Goal: Task Accomplishment & Management: Complete application form

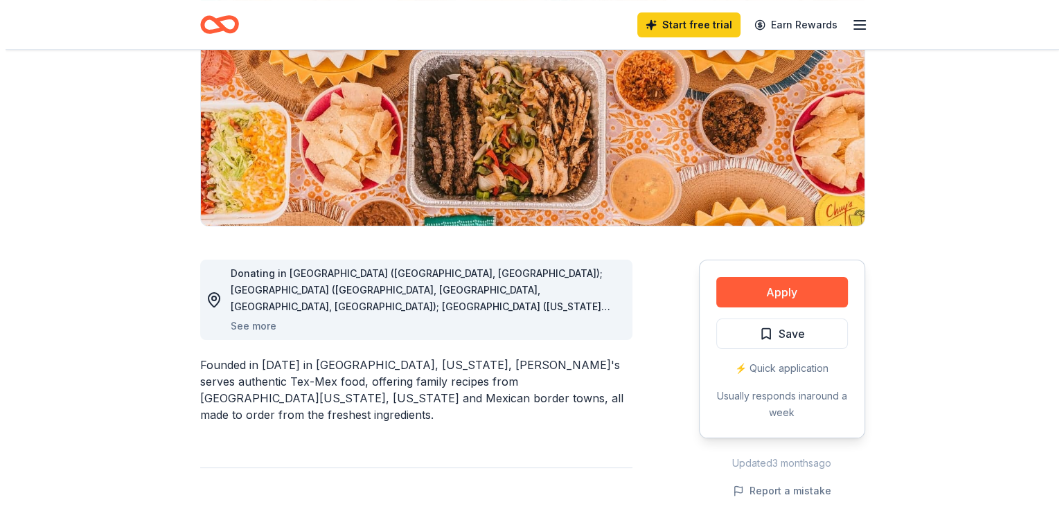
scroll to position [190, 0]
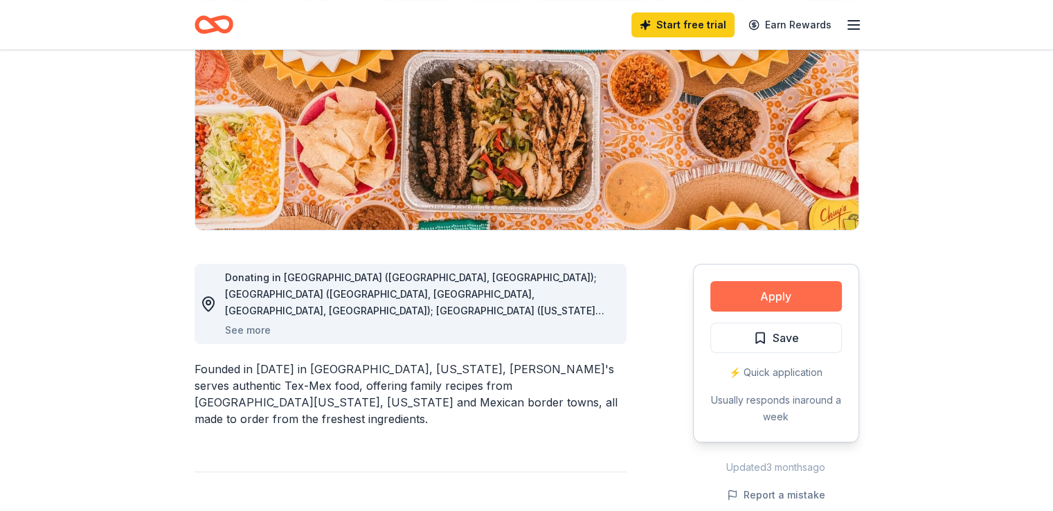
click at [785, 296] on button "Apply" at bounding box center [776, 296] width 132 height 30
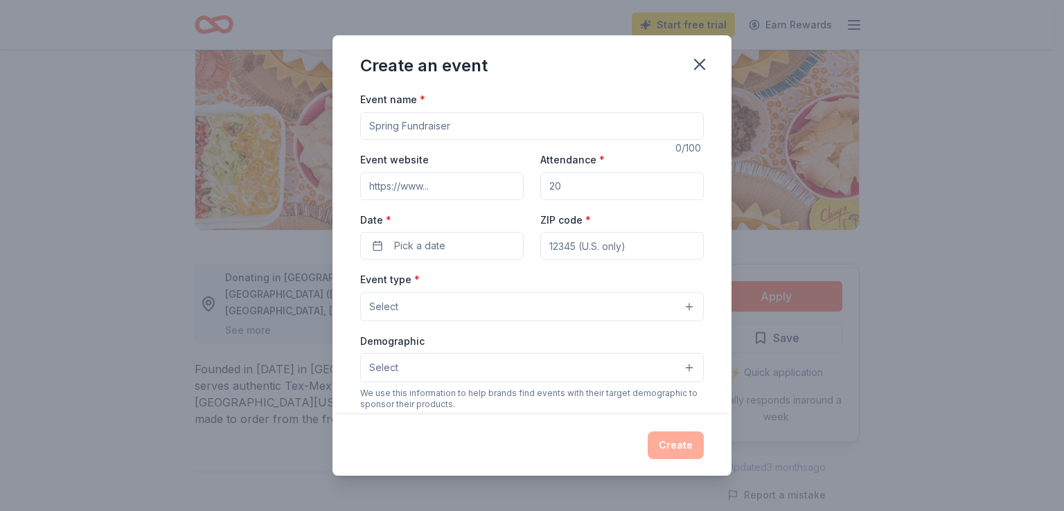
click at [456, 128] on input "Event name *" at bounding box center [531, 126] width 343 height 28
type input "Pawfest"
click at [572, 183] on input "Attendance *" at bounding box center [621, 186] width 163 height 28
type input "500"
click at [585, 243] on input "ZIP code *" at bounding box center [621, 246] width 163 height 28
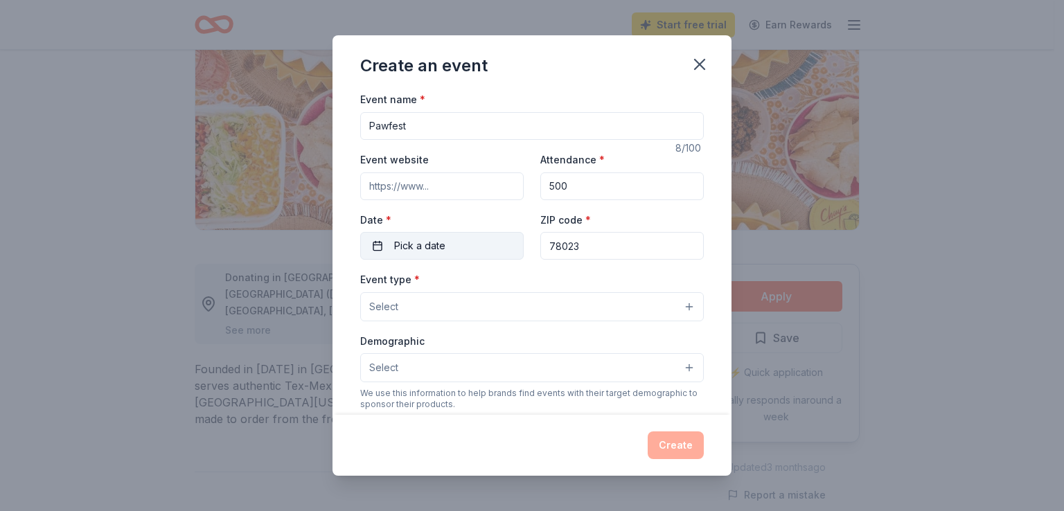
type input "78023"
click at [466, 250] on button "Pick a date" at bounding box center [441, 246] width 163 height 28
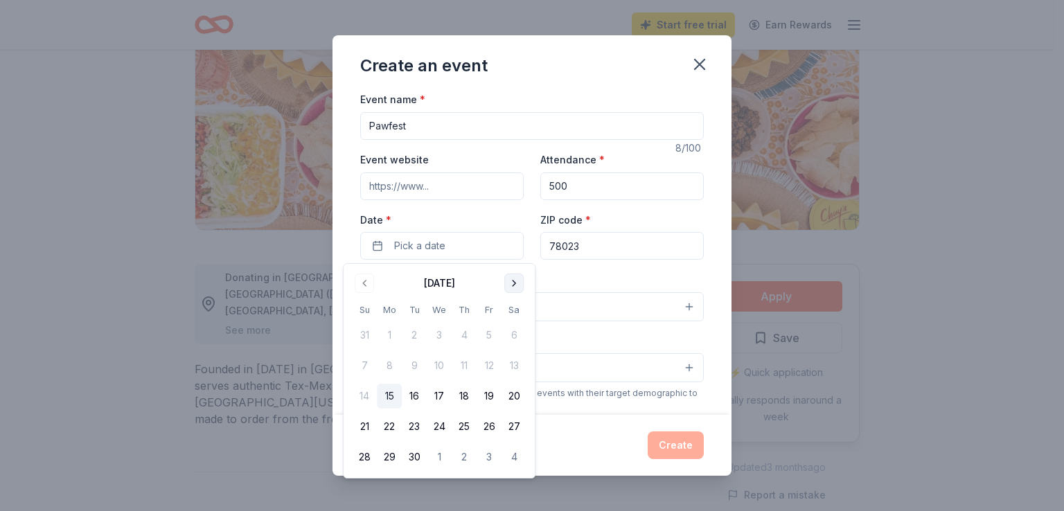
click at [512, 278] on button "Go to next month" at bounding box center [513, 283] width 19 height 19
click at [462, 427] on button "23" at bounding box center [463, 426] width 25 height 25
click at [484, 424] on button "24" at bounding box center [488, 426] width 25 height 25
click at [573, 278] on div "Event type * Select" at bounding box center [531, 296] width 343 height 51
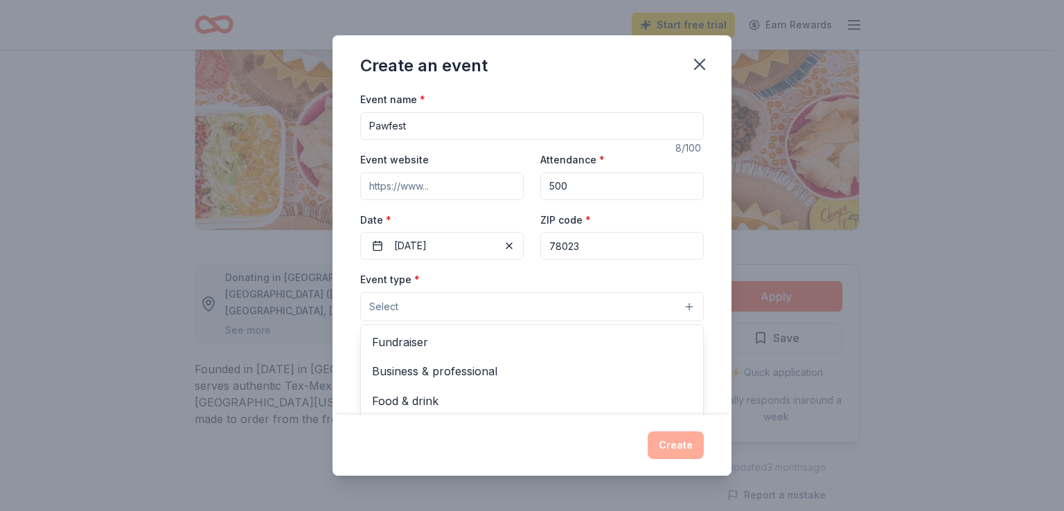
click at [527, 316] on button "Select" at bounding box center [531, 306] width 343 height 29
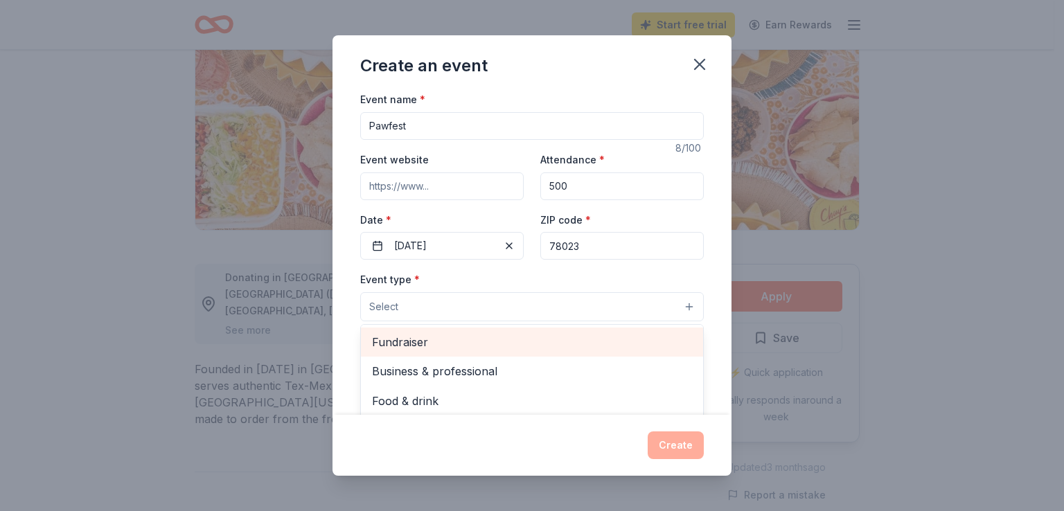
click at [482, 336] on span "Fundraiser" at bounding box center [532, 342] width 320 height 18
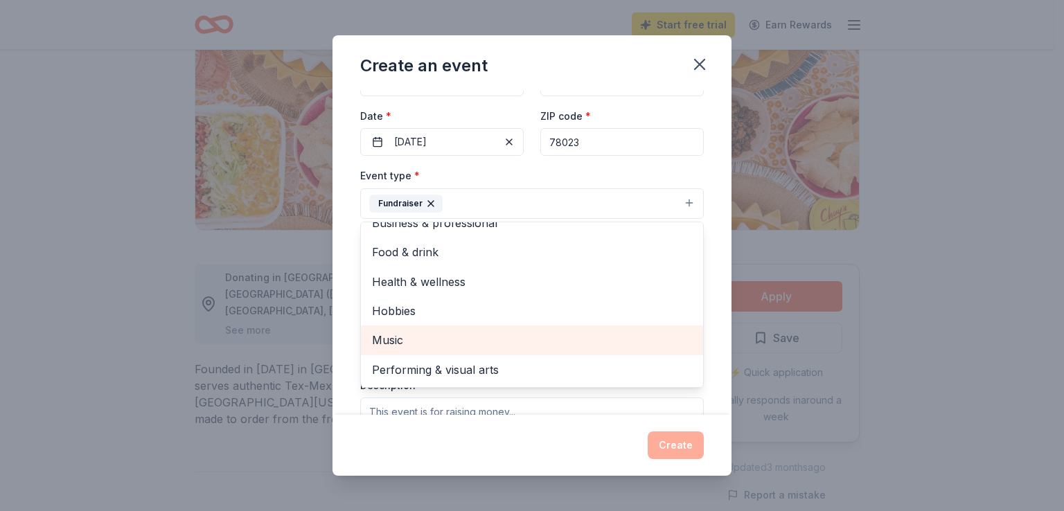
scroll to position [0, 0]
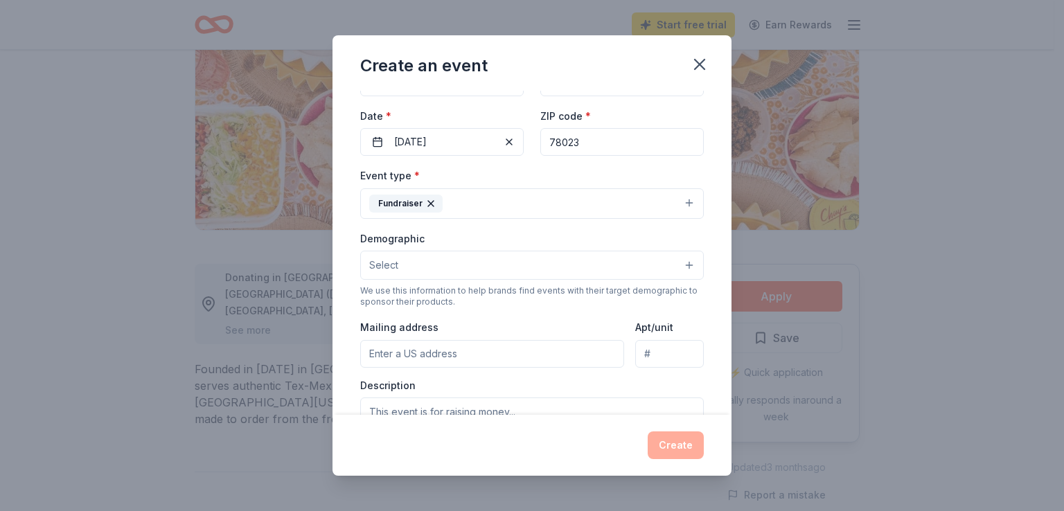
click at [490, 197] on button "Fundraiser" at bounding box center [531, 203] width 343 height 30
click at [458, 263] on button "Select" at bounding box center [531, 265] width 343 height 29
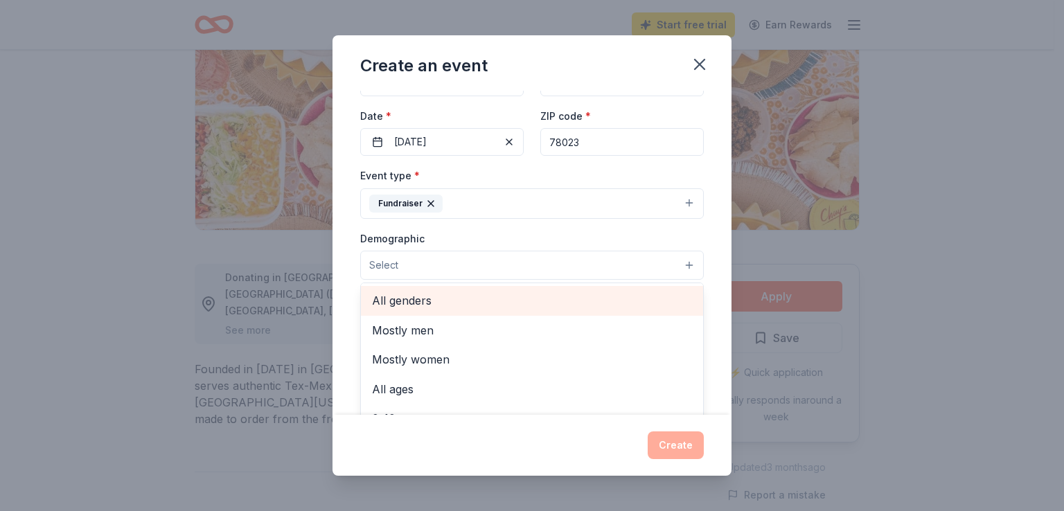
click at [430, 298] on span "All genders" at bounding box center [532, 301] width 320 height 18
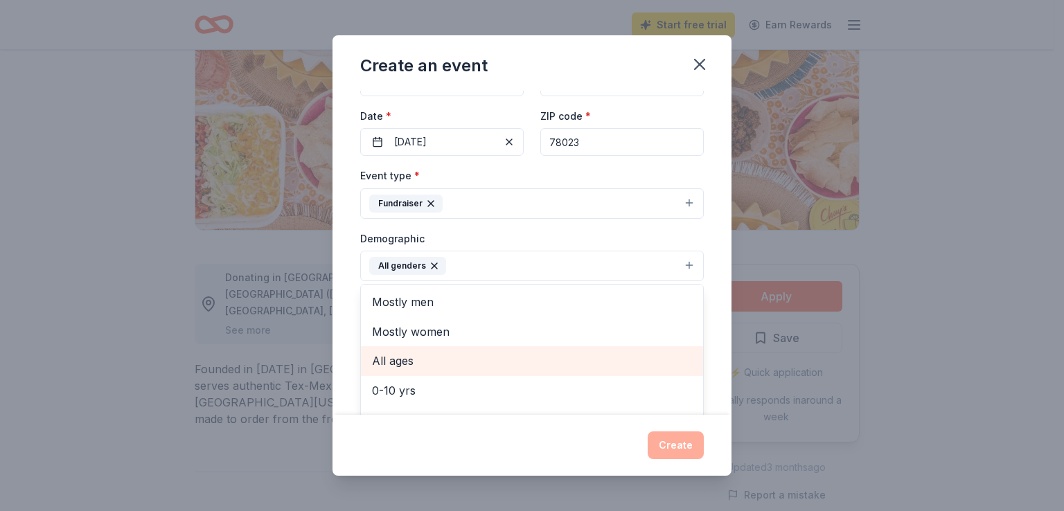
click at [471, 359] on span "All ages" at bounding box center [532, 361] width 320 height 18
click at [446, 359] on span "0-10 yrs" at bounding box center [532, 361] width 320 height 18
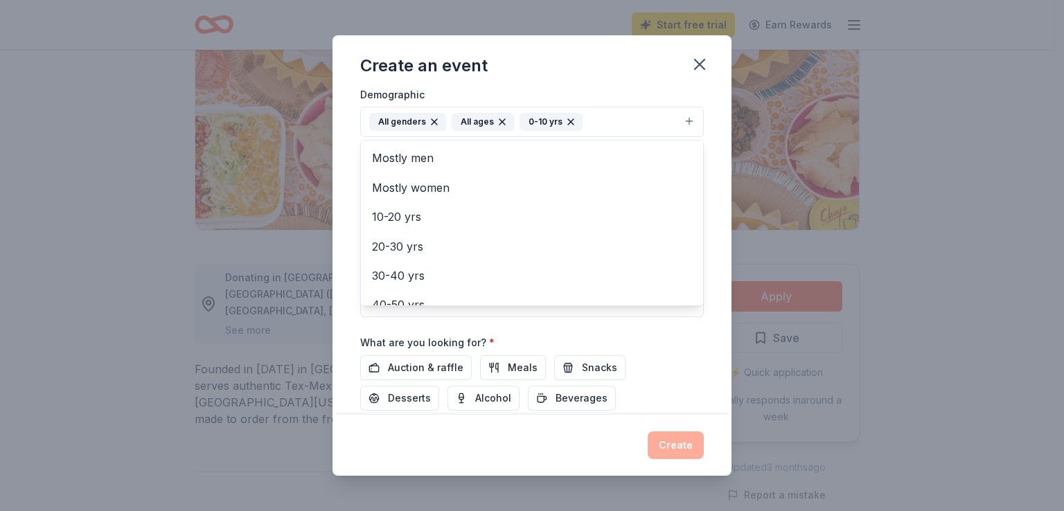
scroll to position [255, 0]
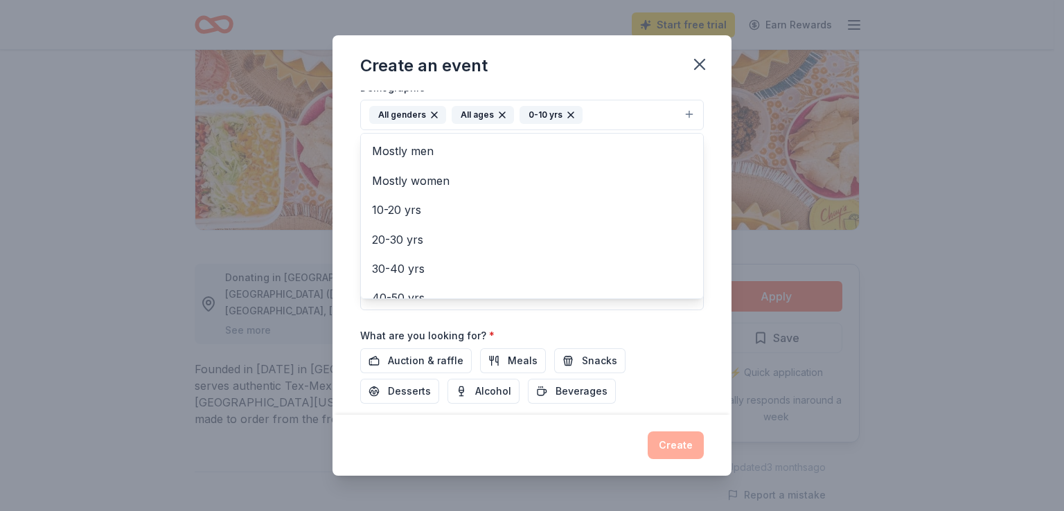
click at [440, 359] on div "Event name * Pawfest 8 /100 Event website Attendance * 500 Date * [DATE] ZIP co…" at bounding box center [531, 157] width 343 height 643
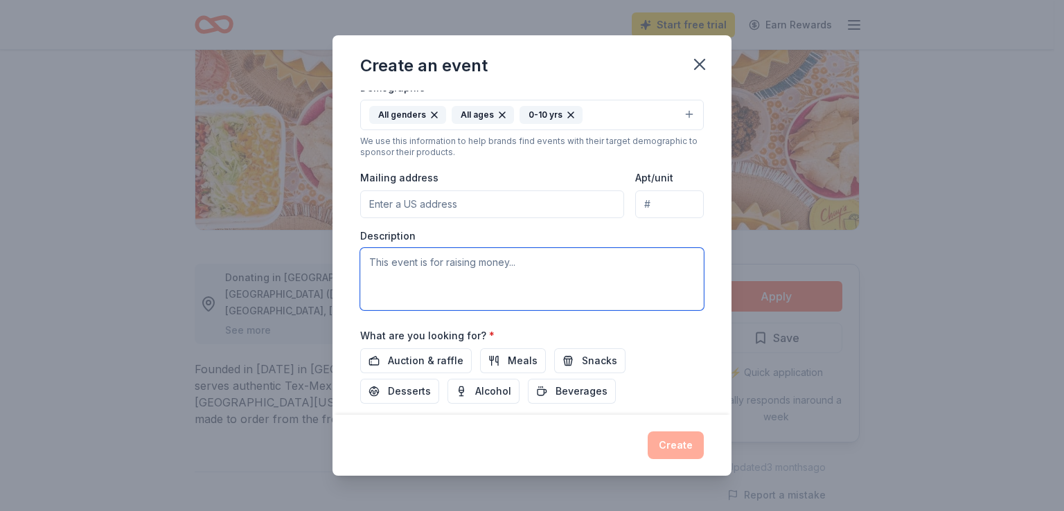
click at [388, 258] on textarea at bounding box center [531, 279] width 343 height 62
paste textarea "Lo ipsumd si ame Consect Adipiscing Elitse DOE, te inc utlabor et dolorema aliq…"
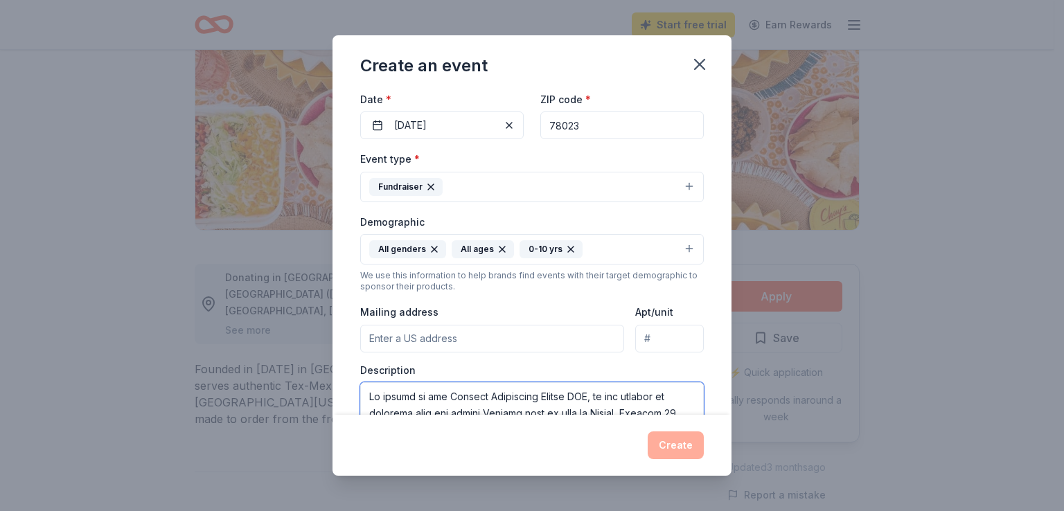
scroll to position [116, 0]
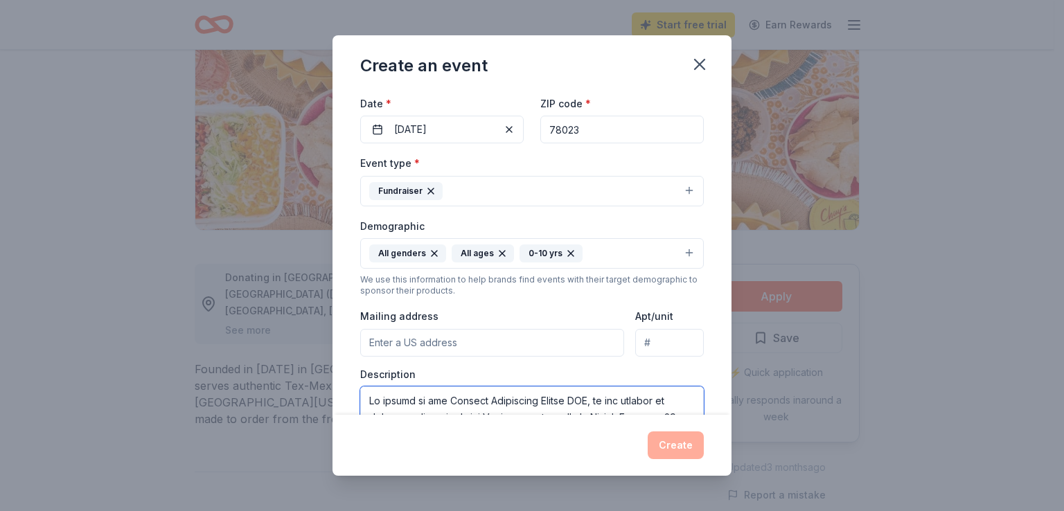
type textarea "Lo ipsumd si ame Consect Adipiscing Elitse DOE, te inc utlabor et dolorema aliq…"
click at [421, 341] on input "Mailing address" at bounding box center [492, 343] width 264 height 28
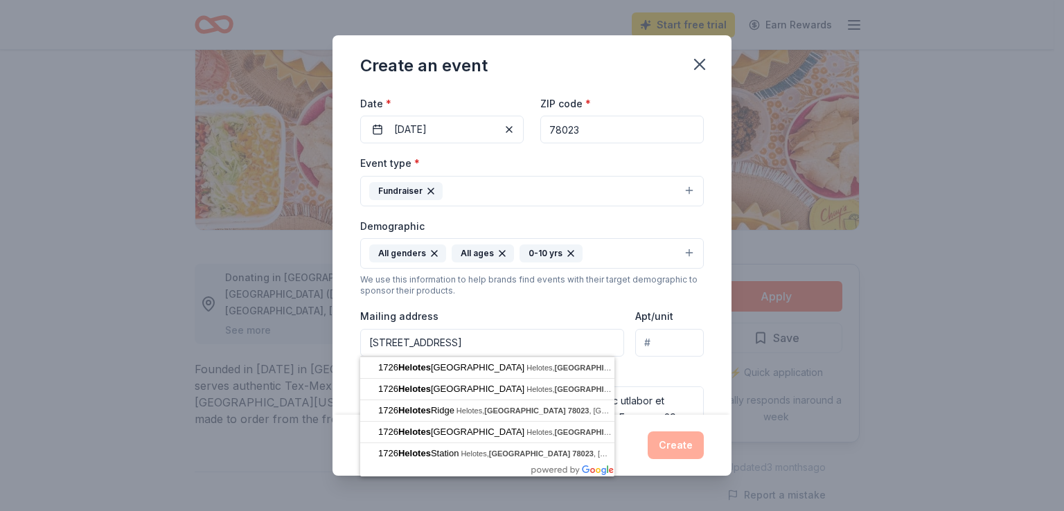
type input "[STREET_ADDRESS]"
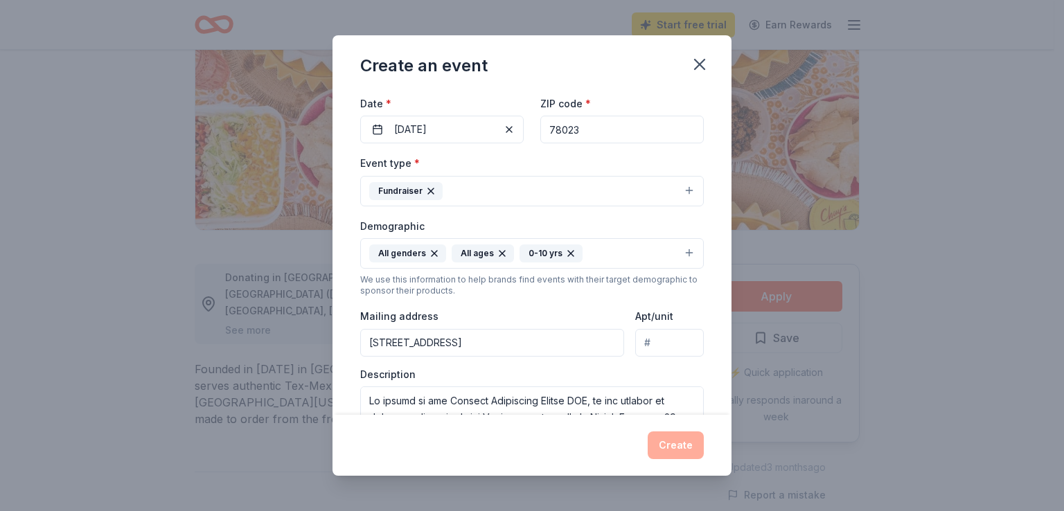
click at [472, 300] on div "Event type * Fundraiser Demographic All genders All ages [DEMOGRAPHIC_DATA] yrs…" at bounding box center [531, 301] width 343 height 294
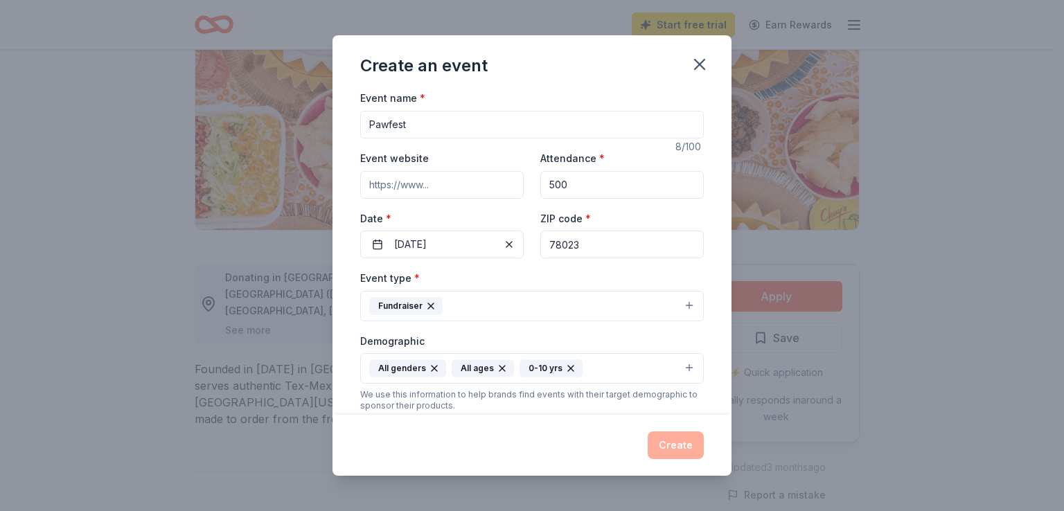
scroll to position [0, 0]
click at [387, 192] on input "Event website" at bounding box center [441, 186] width 163 height 28
paste input "[URL][DOMAIN_NAME]"
type input "[URL][DOMAIN_NAME]"
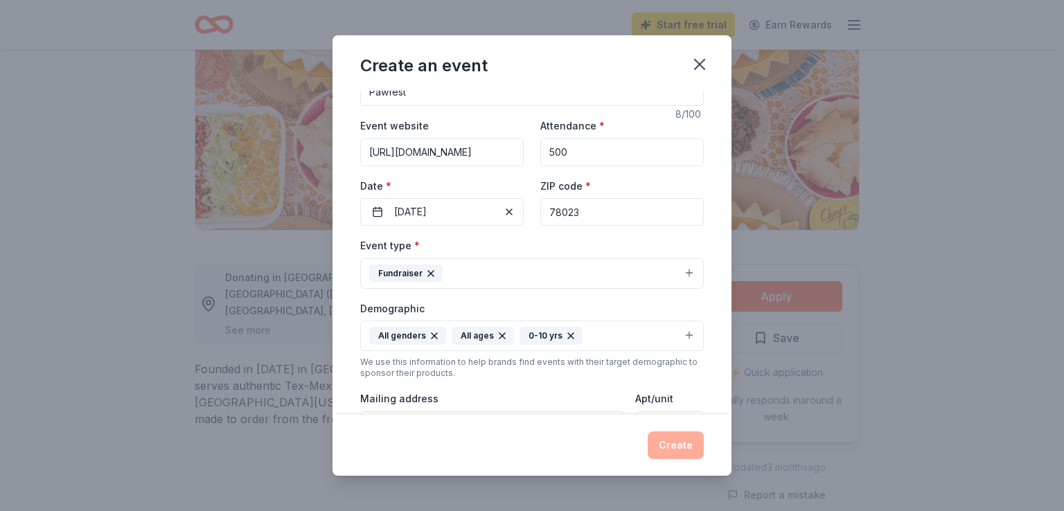
scroll to position [0, 0]
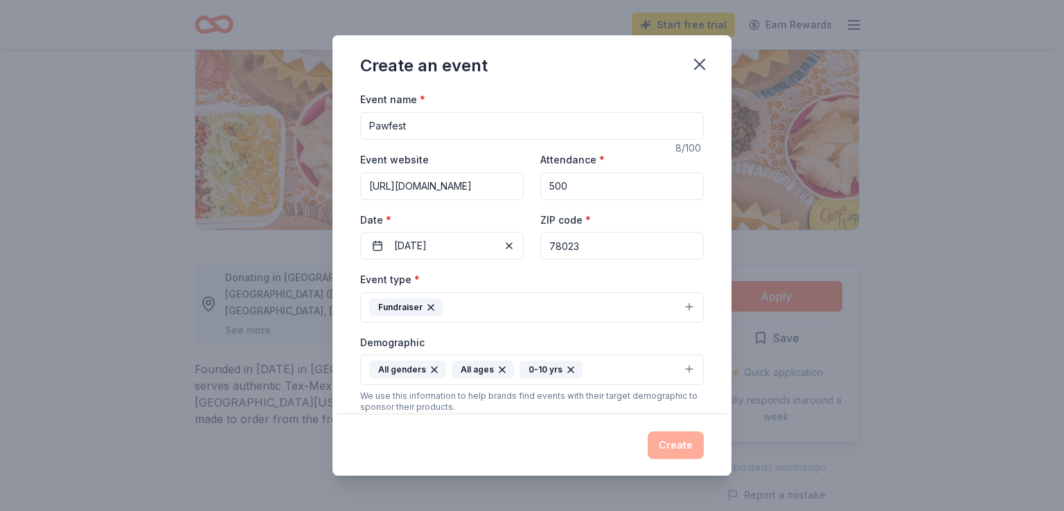
click at [505, 134] on input "Pawfest" at bounding box center [531, 126] width 343 height 28
click at [369, 123] on input "Pawfest" at bounding box center [531, 126] width 343 height 28
type input "Helotes Elementary Pawfest"
click at [458, 214] on label "Date *" at bounding box center [441, 220] width 163 height 14
click at [458, 232] on button "[DATE]" at bounding box center [441, 246] width 163 height 28
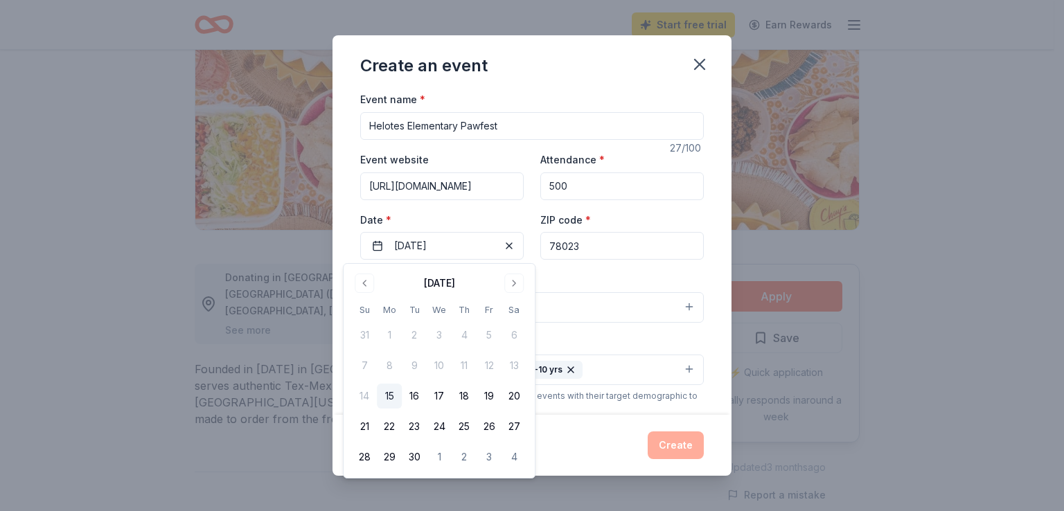
click at [570, 289] on div "Event type * Fundraiser" at bounding box center [531, 297] width 343 height 52
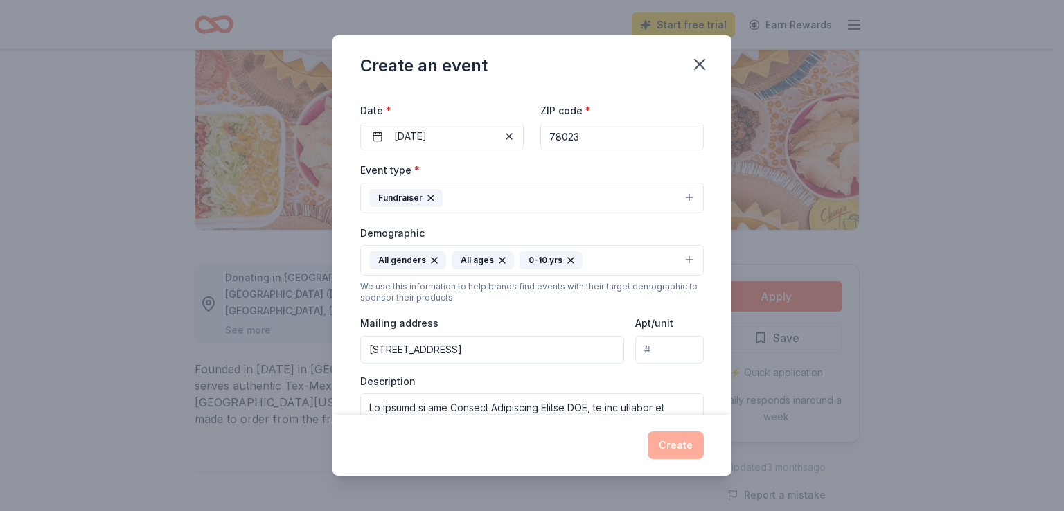
scroll to position [121, 0]
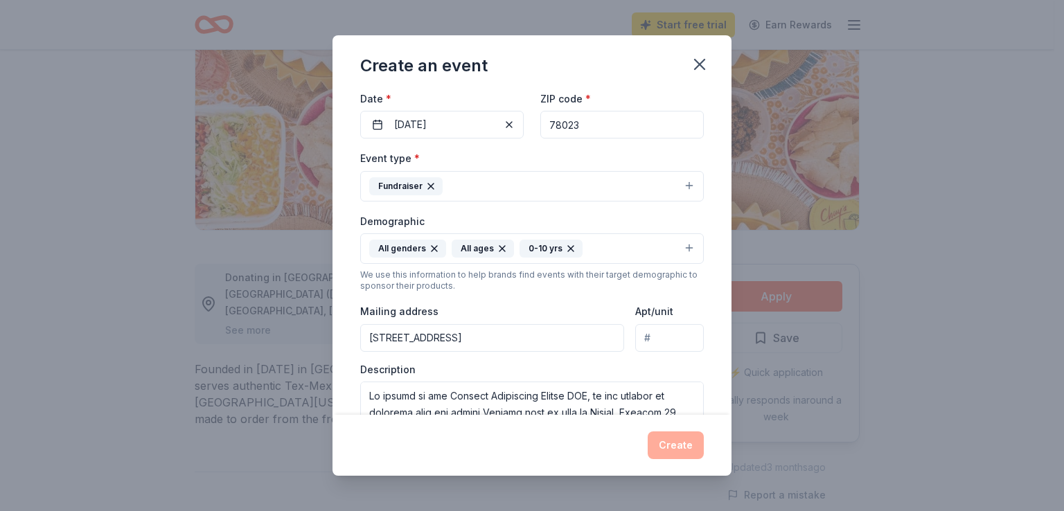
click at [477, 186] on button "Fundraiser" at bounding box center [531, 186] width 343 height 30
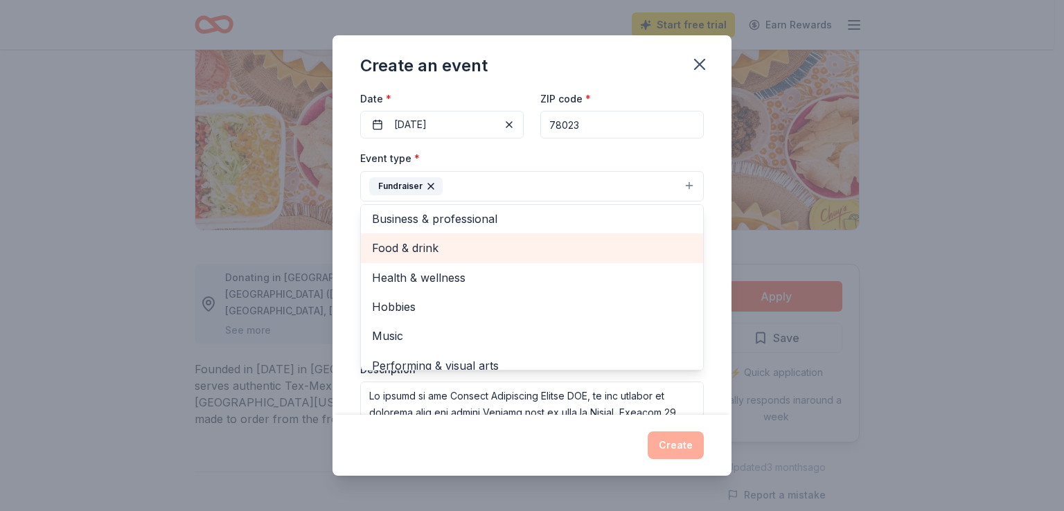
scroll to position [0, 0]
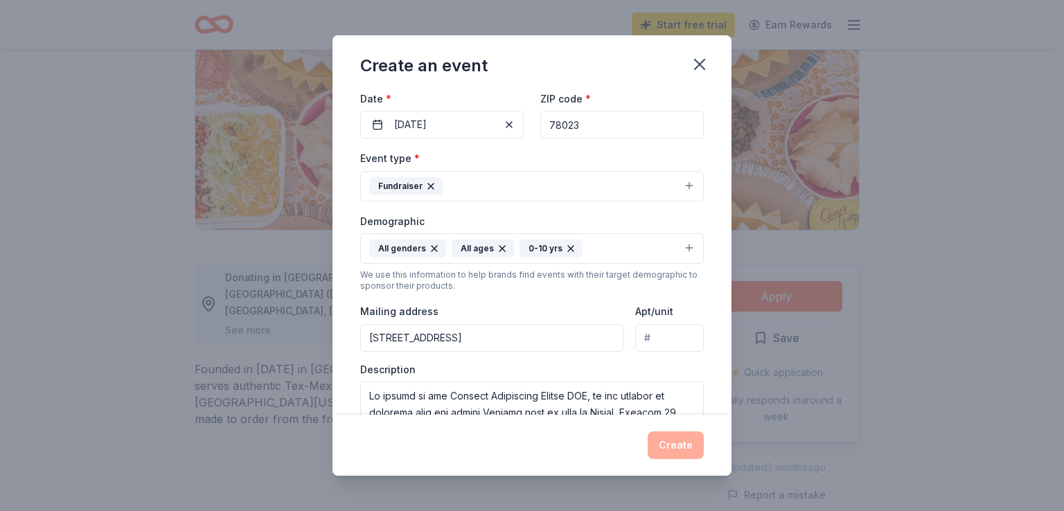
click at [509, 188] on button "Fundraiser" at bounding box center [531, 186] width 343 height 30
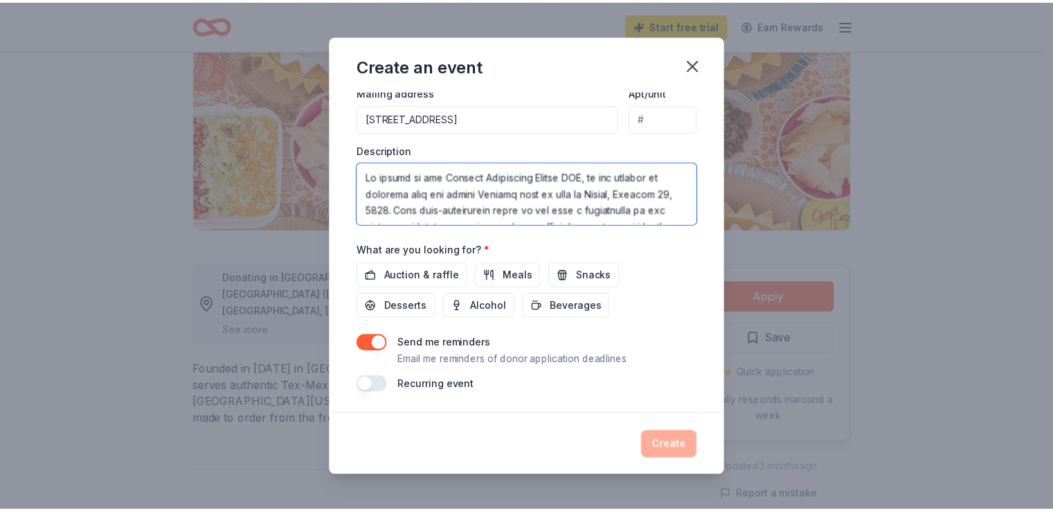
scroll to position [382, 0]
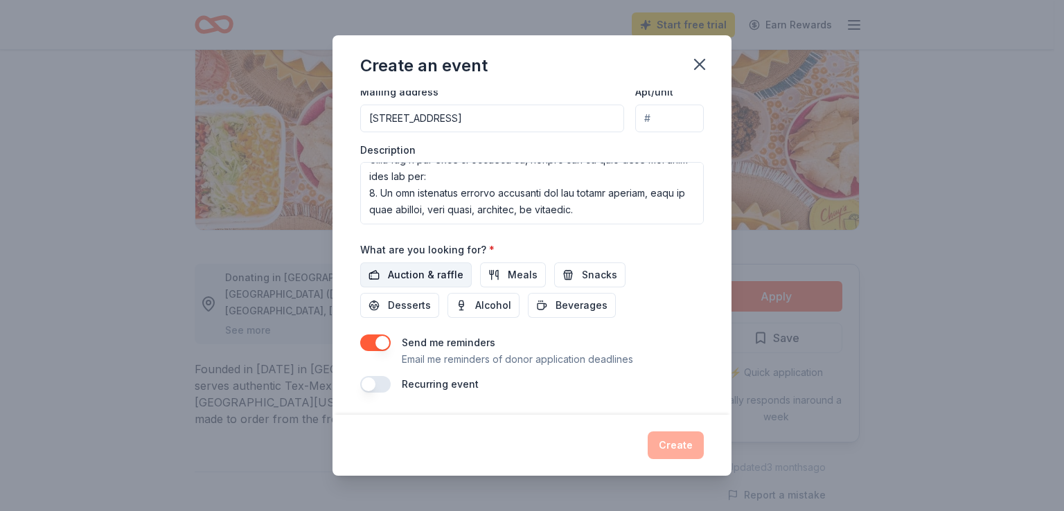
click at [442, 276] on span "Auction & raffle" at bounding box center [425, 275] width 75 height 17
click at [687, 438] on button "Create" at bounding box center [675, 445] width 56 height 28
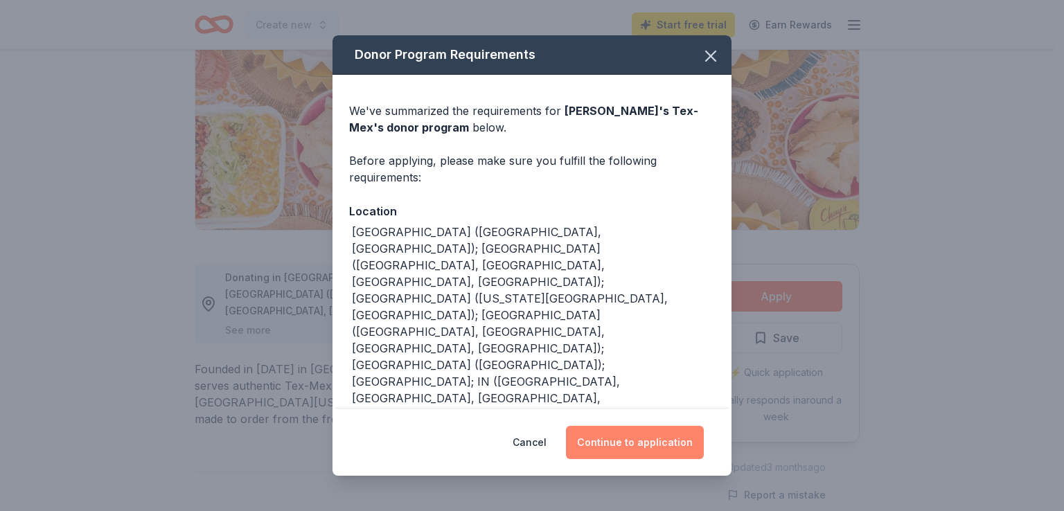
click at [658, 444] on button "Continue to application" at bounding box center [635, 442] width 138 height 33
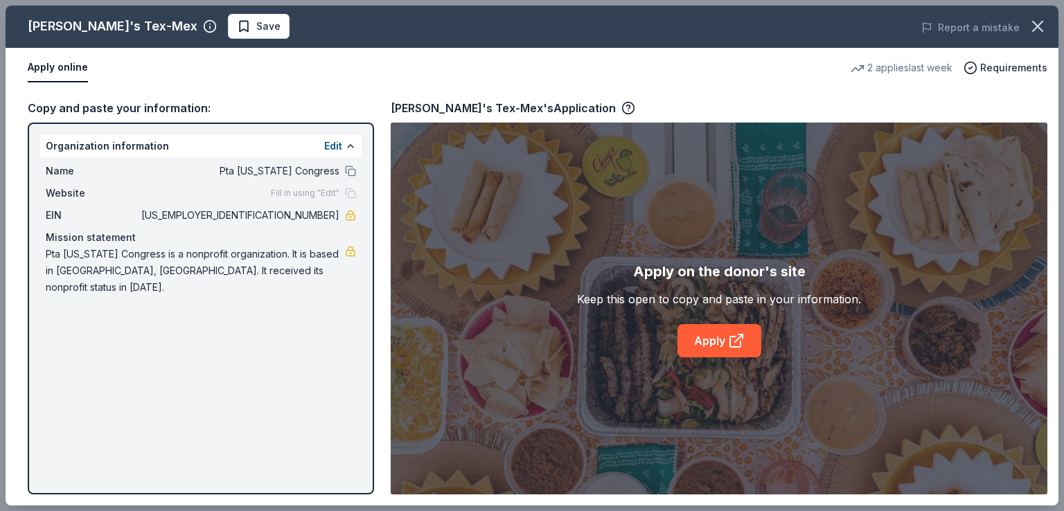
click at [715, 343] on div "[PERSON_NAME]'s Tex-Mex Save Report a mistake Apply online 2 applies last week …" at bounding box center [532, 256] width 1053 height 500
click at [291, 292] on div "[PERSON_NAME]'s Tex-Mex Save Report a mistake Apply online 2 applies last week …" at bounding box center [532, 256] width 1053 height 500
click at [138, 104] on div "[PERSON_NAME]'s Tex-Mex Save Report a mistake Apply online 2 applies last week …" at bounding box center [532, 256] width 1053 height 500
click at [739, 339] on div "[PERSON_NAME]'s Tex-Mex Save Report a mistake Apply online 2 applies last week …" at bounding box center [532, 256] width 1053 height 500
click at [187, 23] on div "[PERSON_NAME]'s Tex-Mex Save Report a mistake Apply online 2 applies last week …" at bounding box center [532, 256] width 1053 height 500
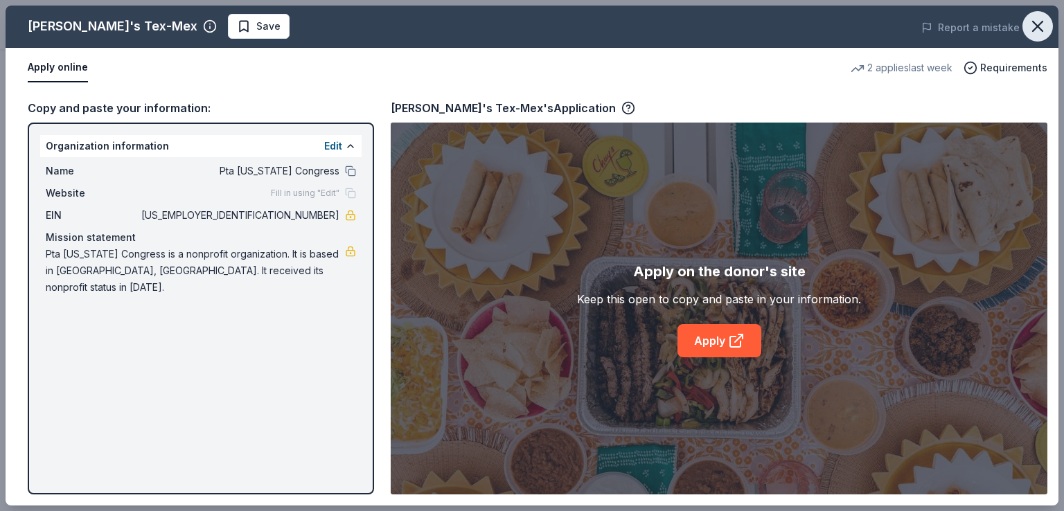
click at [1046, 24] on icon "button" at bounding box center [1037, 26] width 19 height 19
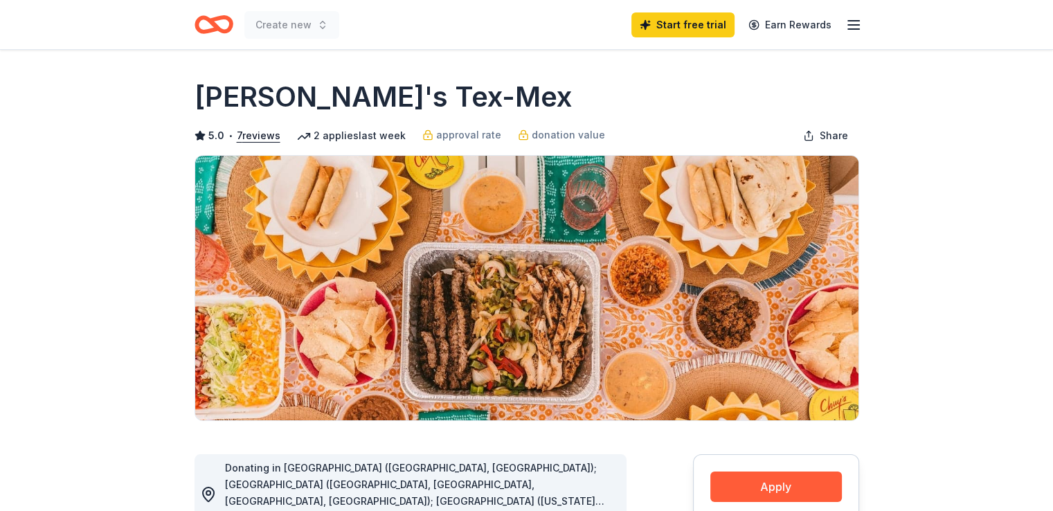
click at [853, 23] on icon "button" at bounding box center [853, 25] width 17 height 17
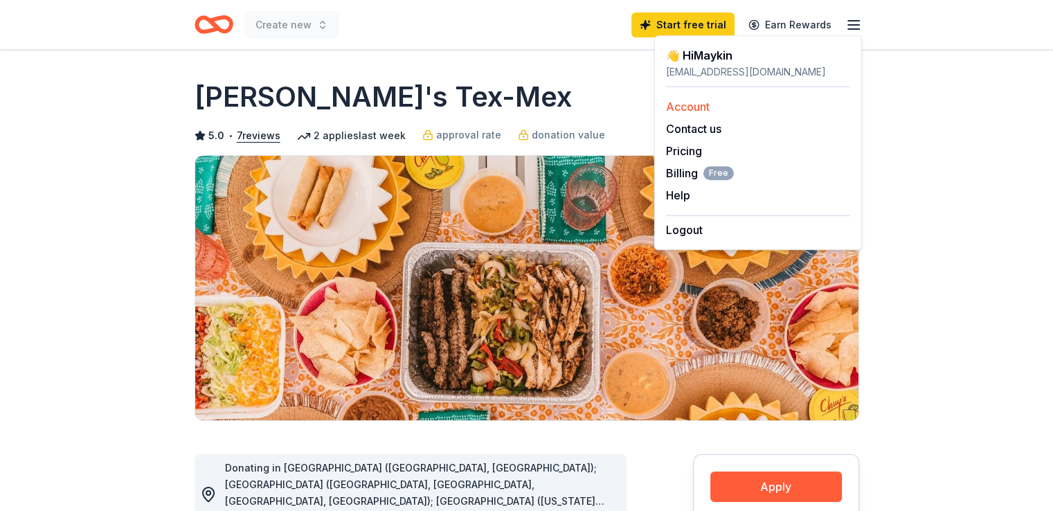
click at [686, 105] on link "Account" at bounding box center [688, 107] width 44 height 14
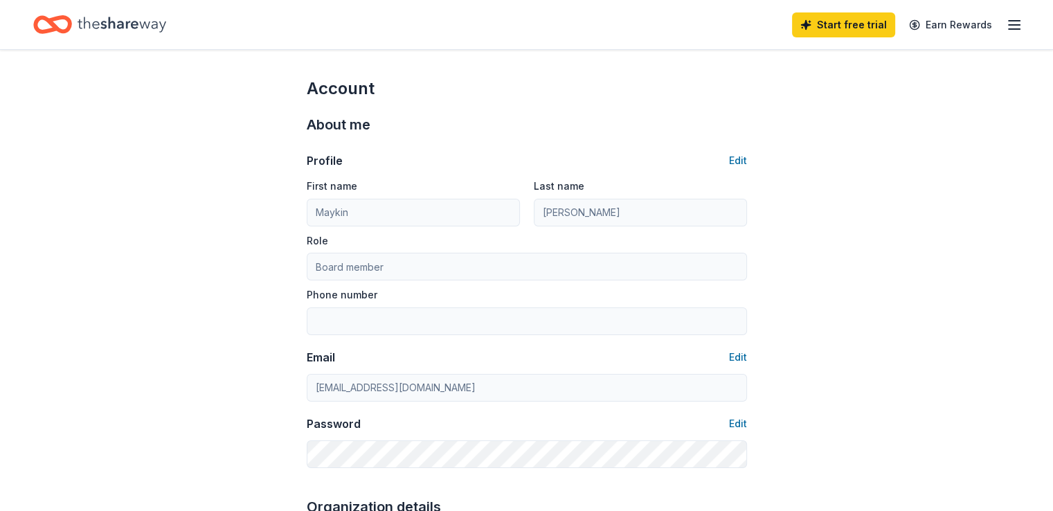
click at [1006, 19] on icon "button" at bounding box center [1014, 25] width 17 height 17
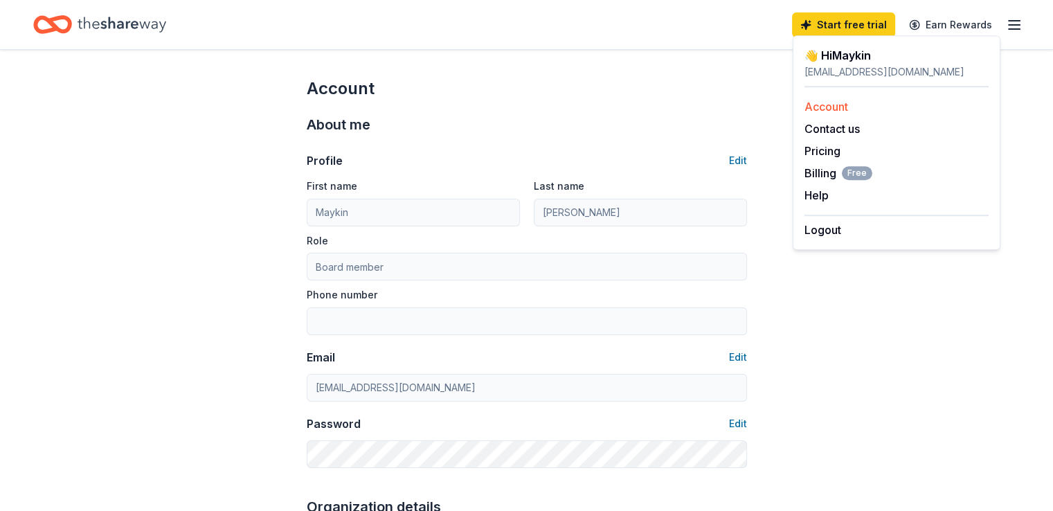
click at [825, 102] on link "Account" at bounding box center [827, 107] width 44 height 14
click at [129, 24] on icon "Home" at bounding box center [122, 24] width 89 height 28
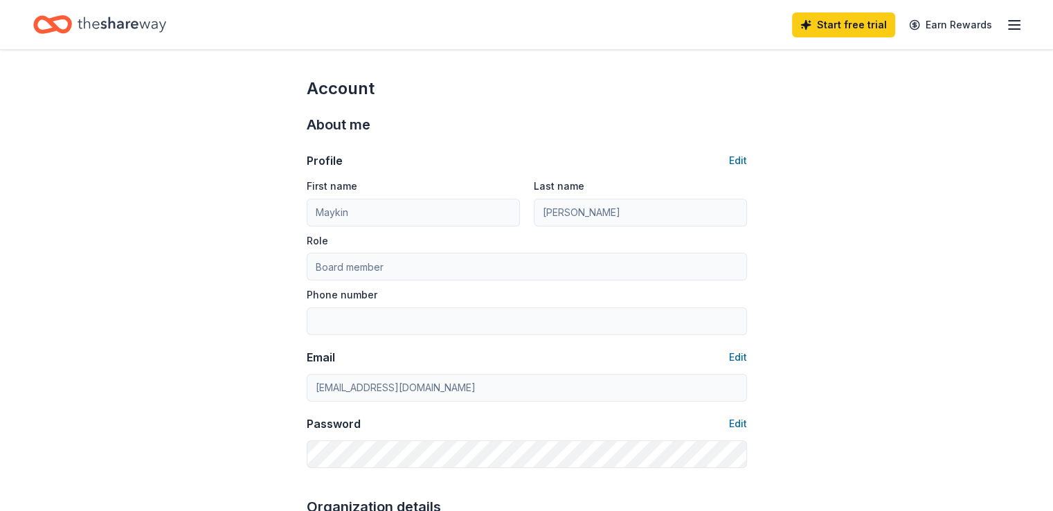
click at [72, 23] on icon "Home" at bounding box center [52, 24] width 39 height 33
